Goal: Task Accomplishment & Management: Manage account settings

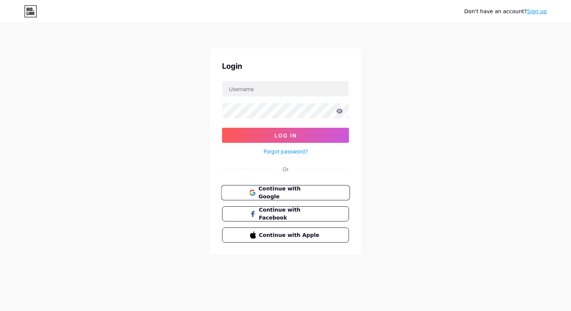
click at [264, 194] on span "Continue with Google" at bounding box center [289, 193] width 63 height 16
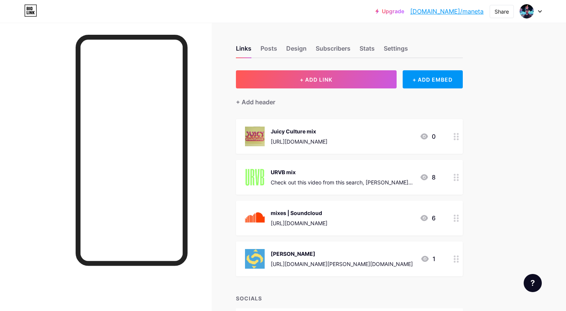
click at [321, 177] on div "URVB mix Check out this video from this search, maneta urvb" at bounding box center [341, 177] width 143 height 20
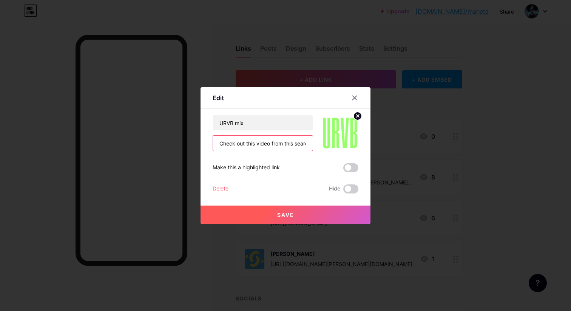
click at [261, 141] on input "Check out this video from this search, [PERSON_NAME] urvb" at bounding box center [263, 143] width 100 height 15
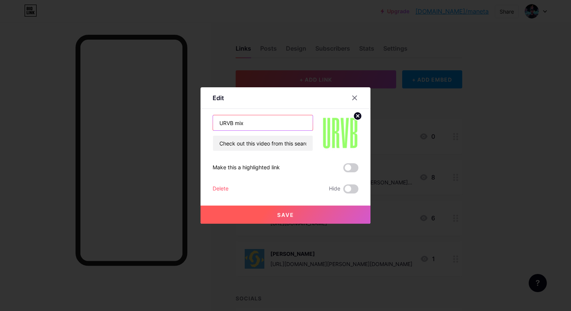
click at [239, 120] on input "URVB mix" at bounding box center [263, 122] width 100 height 15
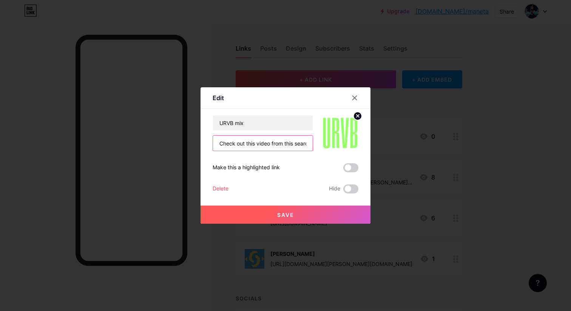
click at [240, 145] on input "Check out this video from this search, [PERSON_NAME] urvb" at bounding box center [263, 143] width 100 height 15
click at [351, 95] on div at bounding box center [355, 98] width 14 height 14
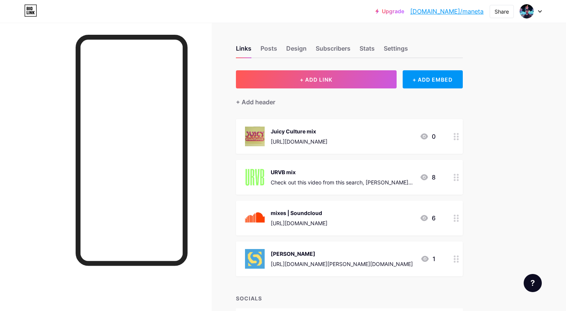
click at [354, 176] on div "URVB mix Check out this video from this search, maneta urvb" at bounding box center [341, 177] width 143 height 20
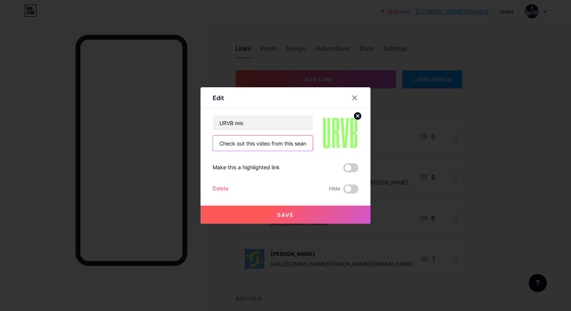
click at [255, 136] on input "Check out this video from this search, [PERSON_NAME] urvb" at bounding box center [263, 143] width 100 height 15
click at [354, 98] on icon at bounding box center [355, 98] width 4 height 4
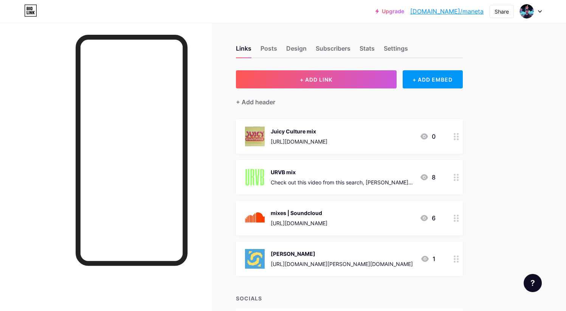
click at [328, 182] on div "Check out this video from this search, [PERSON_NAME] urvb" at bounding box center [341, 182] width 143 height 8
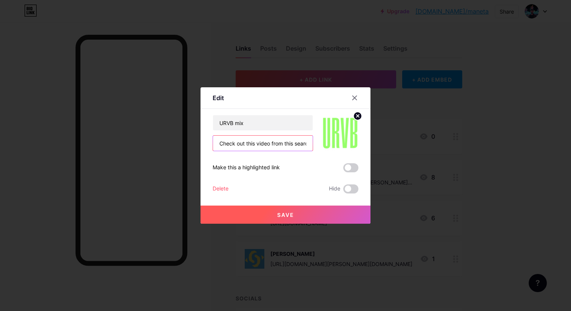
click at [267, 147] on input "Check out this video from this search, [PERSON_NAME] urvb" at bounding box center [263, 143] width 100 height 15
paste input "[URL][DOMAIN_NAME]"
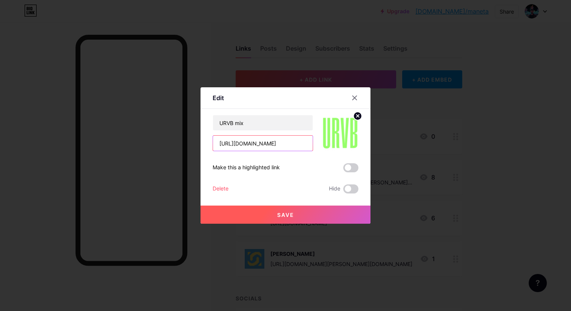
type input "[URL][DOMAIN_NAME]"
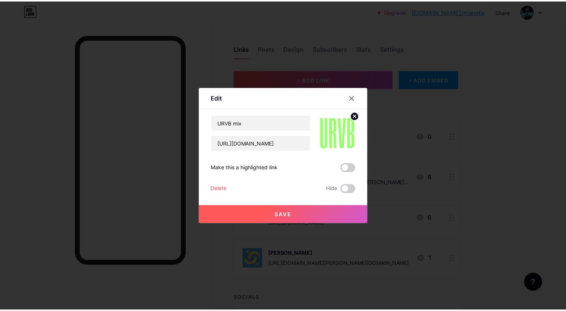
scroll to position [0, 0]
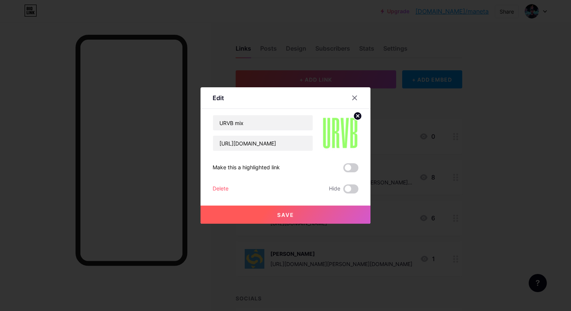
click at [345, 168] on span at bounding box center [350, 167] width 15 height 9
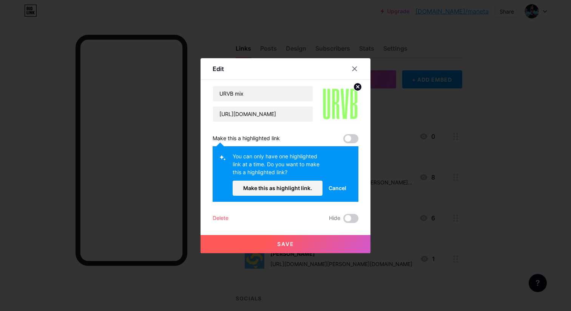
click at [349, 139] on span at bounding box center [350, 138] width 15 height 9
click at [287, 190] on span "Make this as highlight link." at bounding box center [277, 188] width 69 height 6
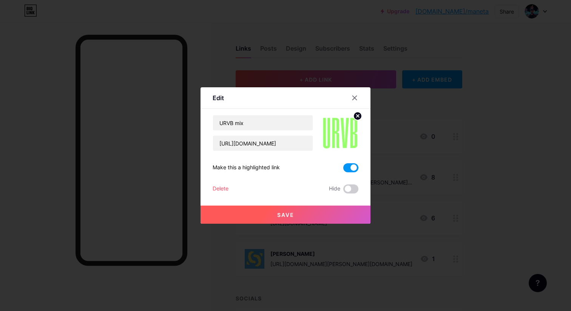
click at [273, 215] on button "Save" at bounding box center [286, 215] width 170 height 18
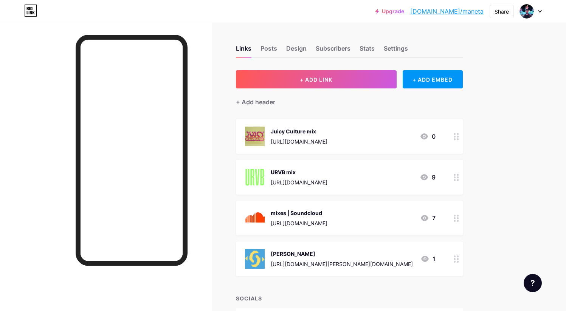
drag, startPoint x: 327, startPoint y: 168, endPoint x: 327, endPoint y: 149, distance: 18.5
click at [327, 149] on span "Juicy Culture mix [URL][DOMAIN_NAME] 0 URVB mix [URL][DOMAIN_NAME] 9 mixes | So…" at bounding box center [349, 197] width 227 height 157
